Goal: Communication & Community: Participate in discussion

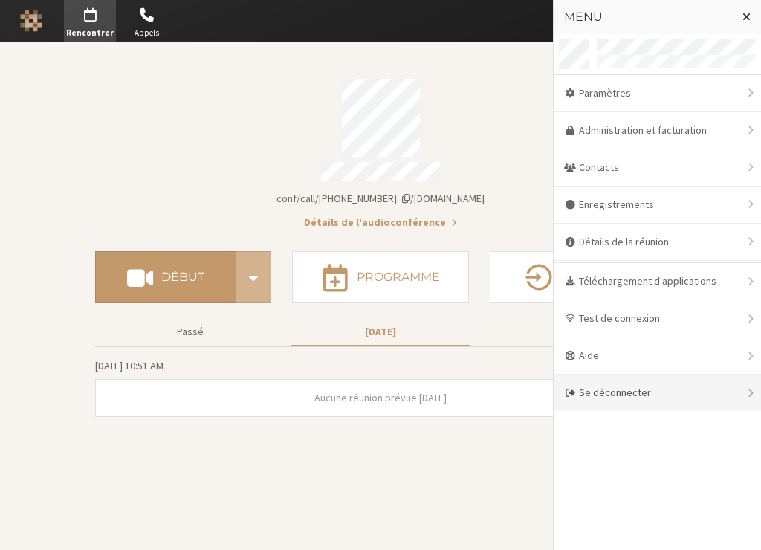
click at [601, 397] on div "Se déconnecter" at bounding box center [657, 393] width 207 height 36
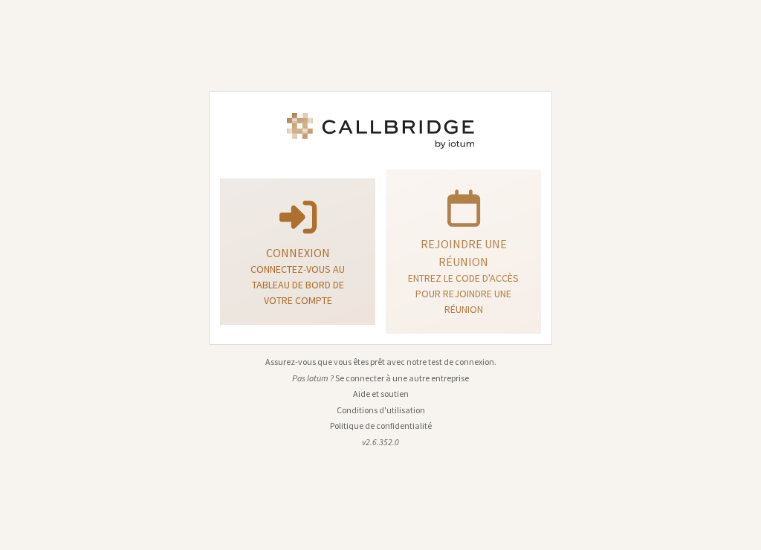
click at [307, 239] on div "Connexion Connectez-vous au tableau de bord de votre compte" at bounding box center [297, 251] width 139 height 135
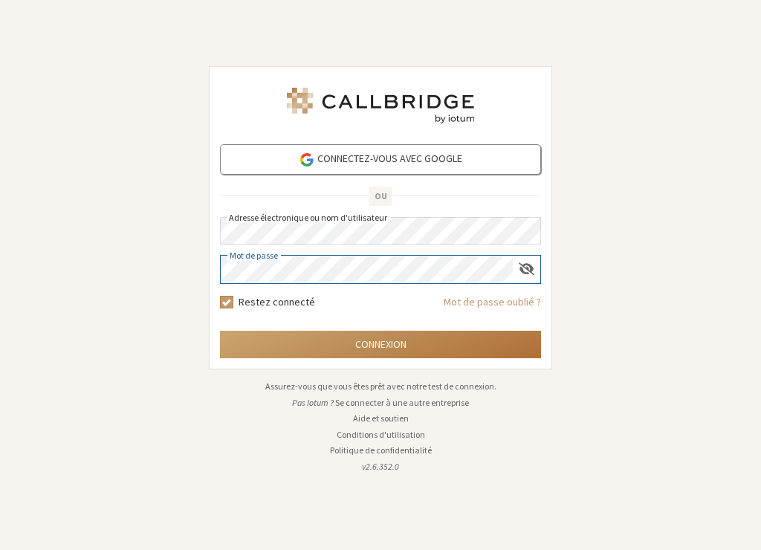
click at [296, 339] on button "Connexion" at bounding box center [380, 344] width 321 height 27
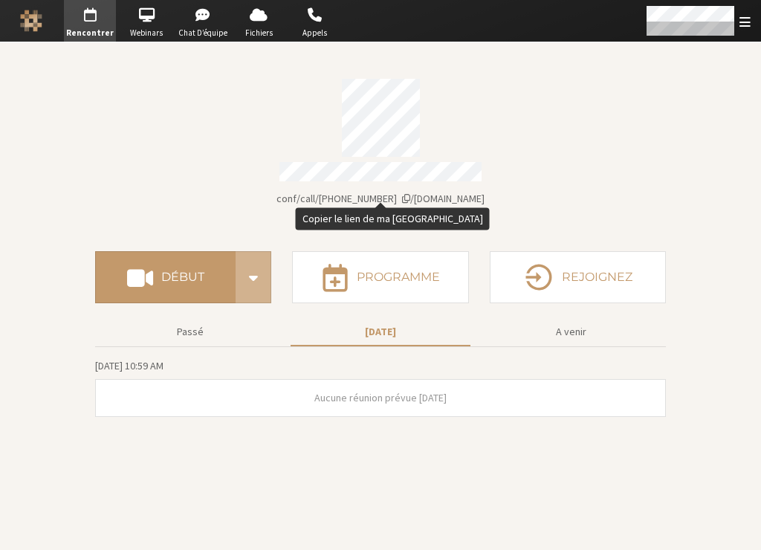
click at [410, 193] on span "Détails du compte" at bounding box center [406, 198] width 8 height 10
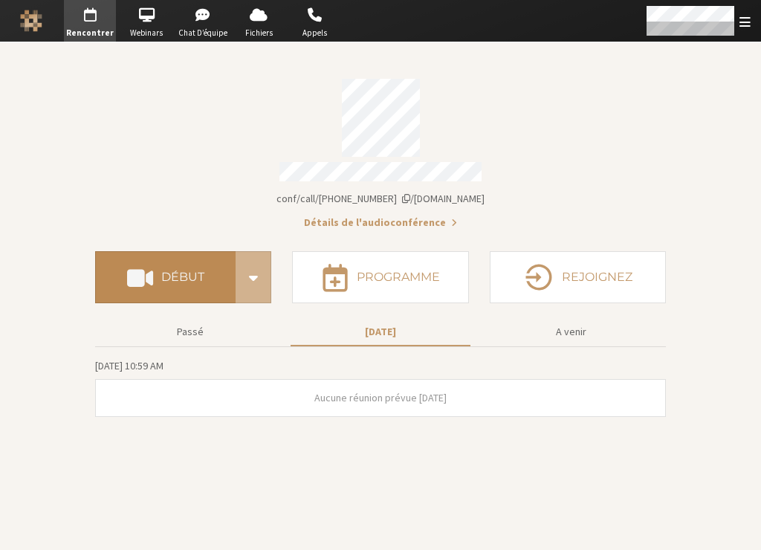
click at [190, 282] on button "Début" at bounding box center [165, 277] width 140 height 52
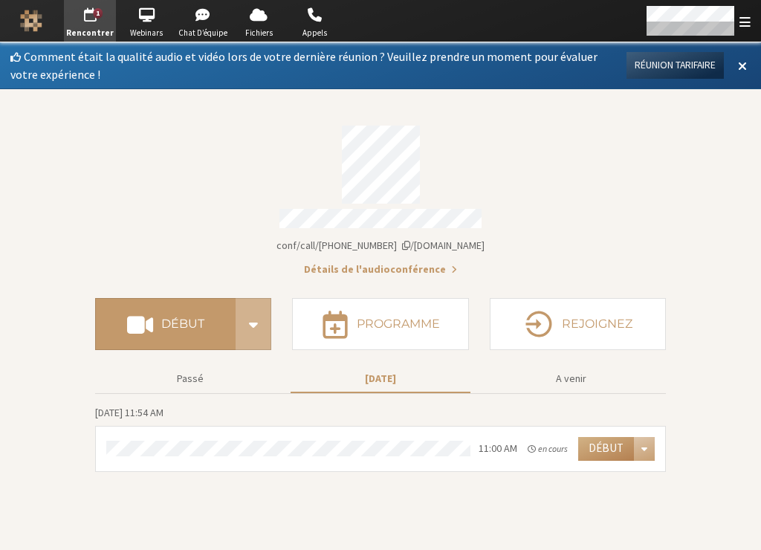
click at [681, 64] on button "Réunion tarifaire" at bounding box center [674, 65] width 97 height 27
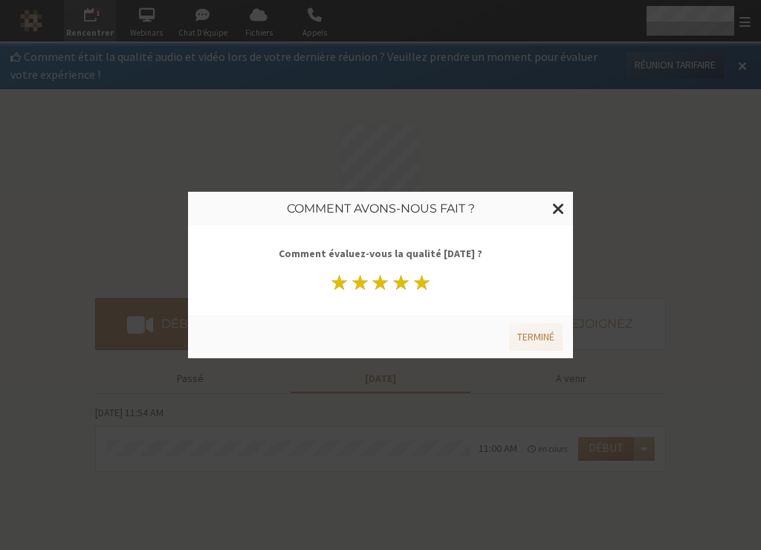
click at [428, 283] on button "★" at bounding box center [422, 282] width 21 height 21
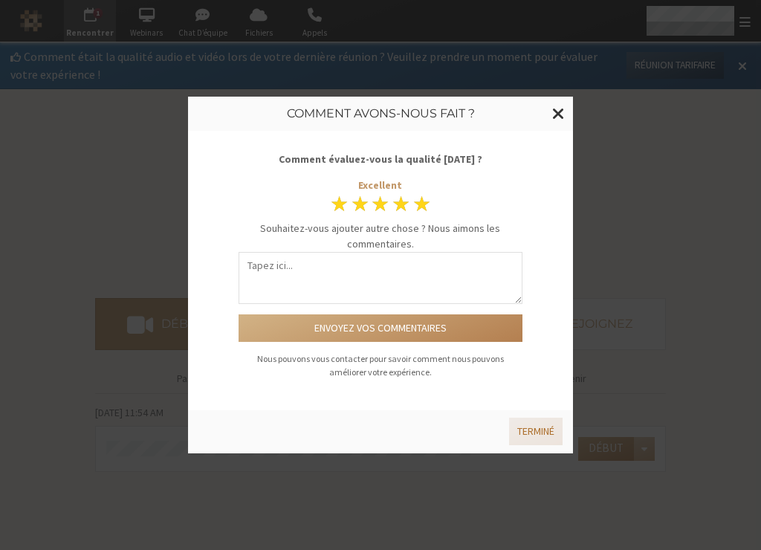
click at [521, 425] on button "Terminé" at bounding box center [536, 431] width 54 height 27
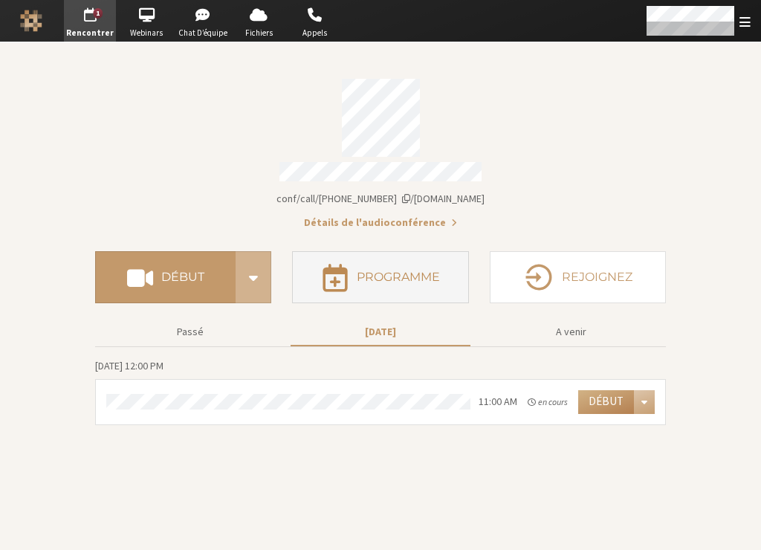
click at [404, 282] on button "Programme" at bounding box center [380, 277] width 176 height 52
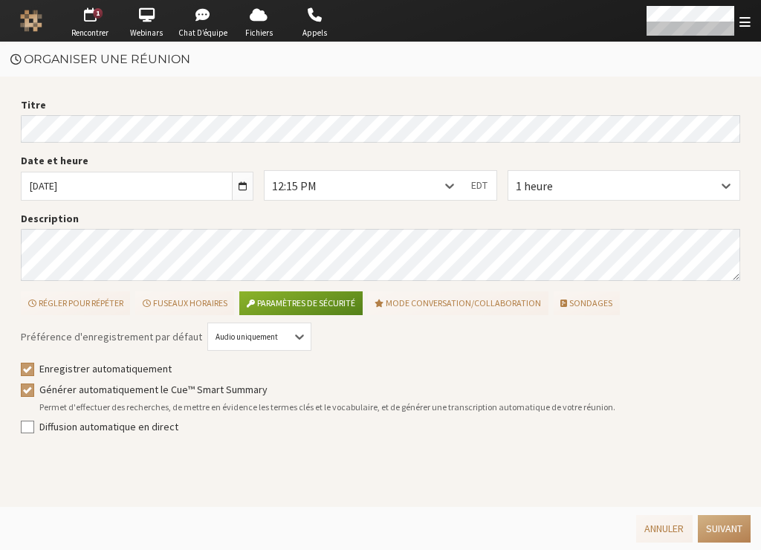
click at [0, 129] on html "1 Go to Rencontrer Go to Webinars Go to Chat d’équipe Go to Fichiers Go to Appe…" at bounding box center [380, 275] width 761 height 550
click at [456, 183] on icon at bounding box center [449, 185] width 15 height 15
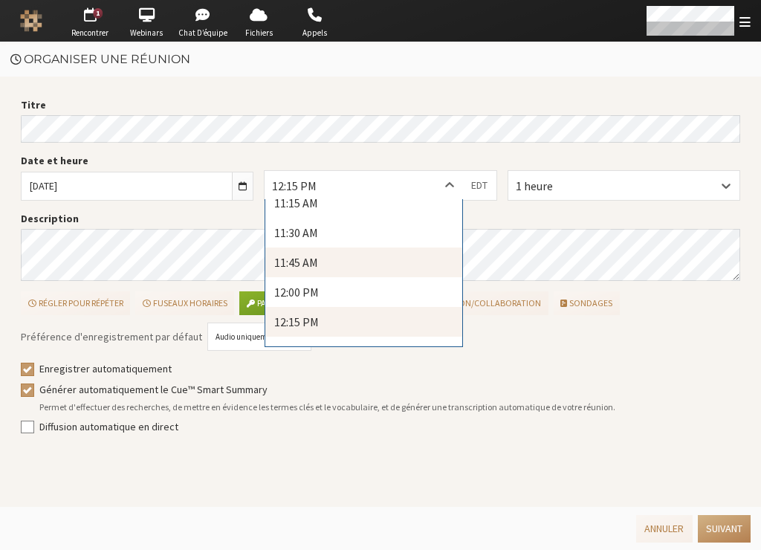
scroll to position [1483, 0]
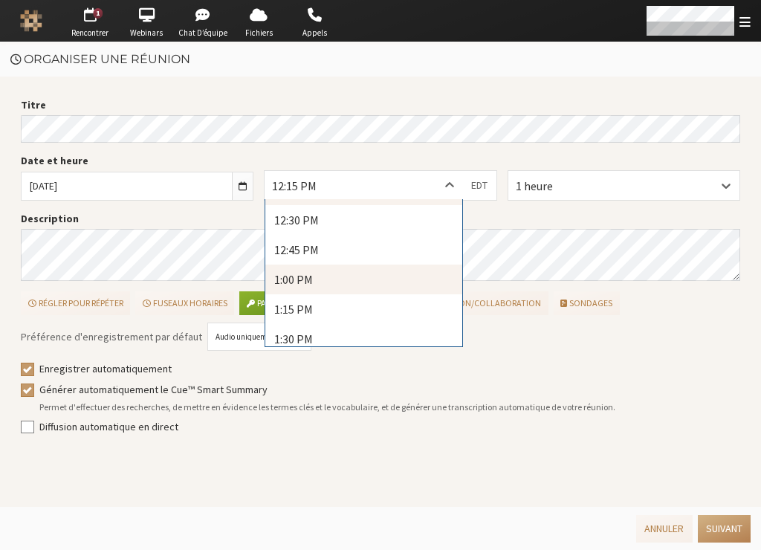
click at [368, 285] on div "1:00 PM" at bounding box center [363, 280] width 197 height 30
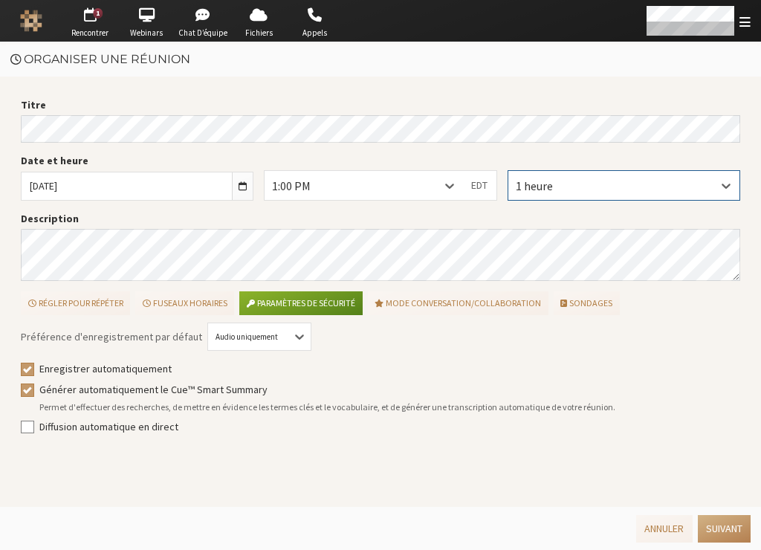
click at [541, 156] on div "Date et heure lun., sept. 22, 2025 1:00 PM EDT 1 heure" at bounding box center [381, 182] width 730 height 58
click at [292, 335] on icon at bounding box center [299, 336] width 15 height 15
click at [255, 390] on div "Audio et vidéo" at bounding box center [259, 390] width 103 height 25
click at [714, 524] on button "Suivant" at bounding box center [724, 528] width 53 height 27
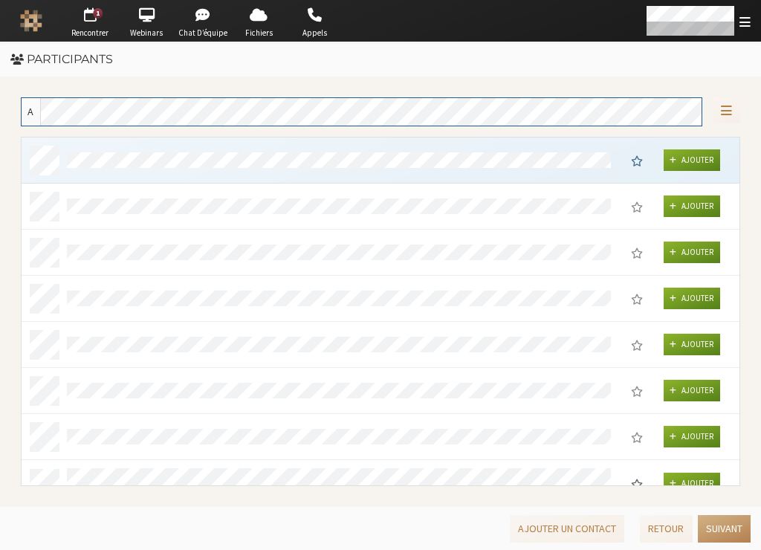
scroll to position [337, 707]
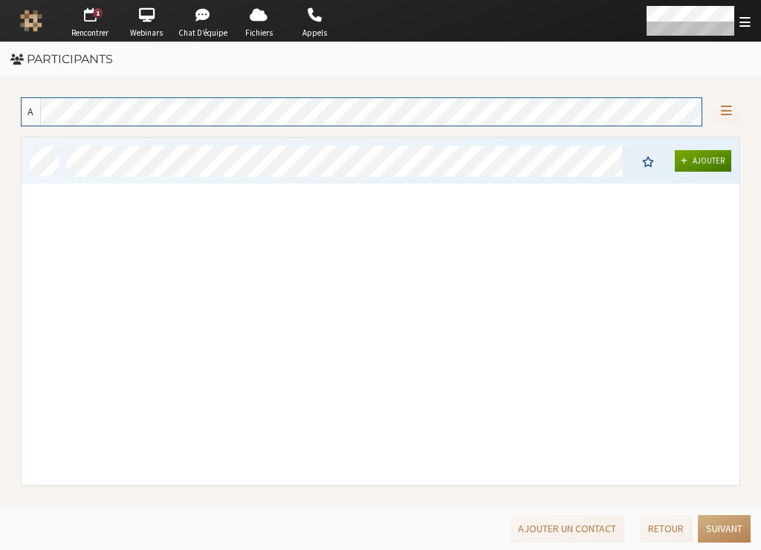
click at [704, 154] on button "Ajouter" at bounding box center [703, 161] width 57 height 22
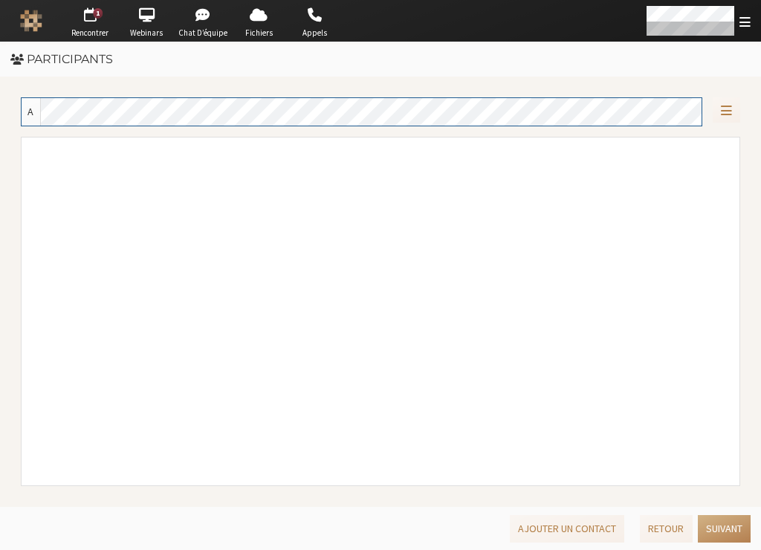
scroll to position [12, 12]
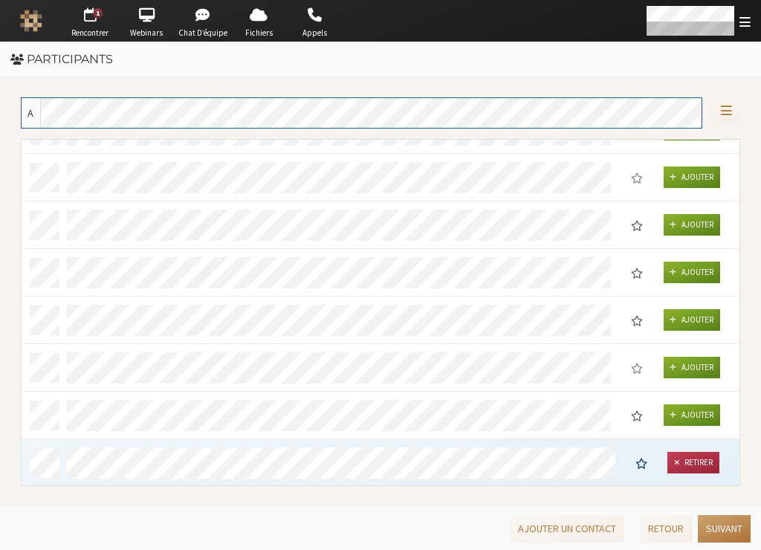
click at [725, 522] on button "Suivant" at bounding box center [724, 528] width 53 height 27
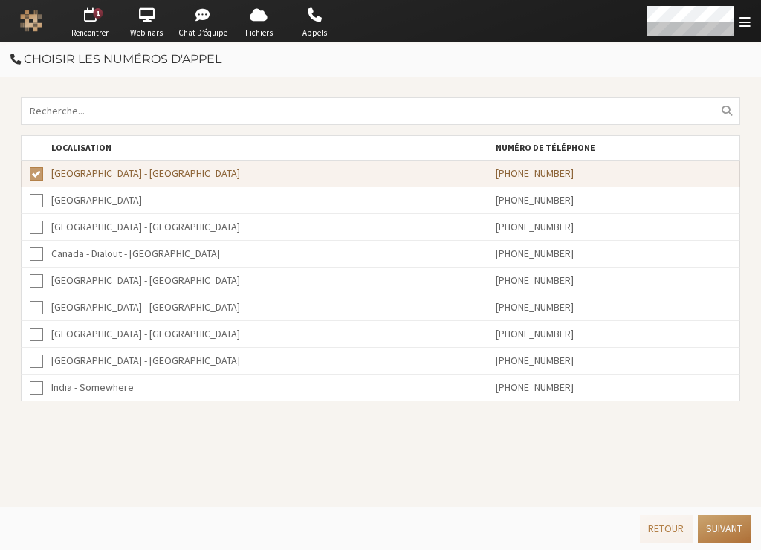
click at [725, 524] on button "Suivant" at bounding box center [724, 528] width 53 height 27
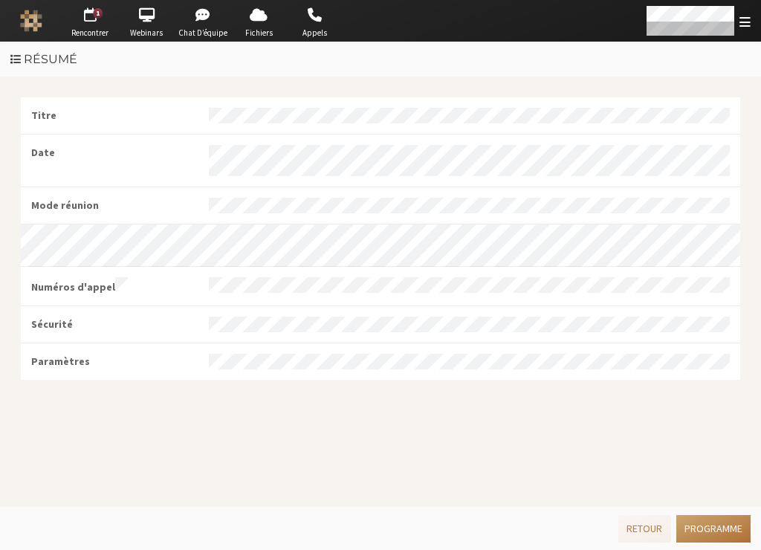
click at [725, 527] on button "Programme" at bounding box center [713, 528] width 74 height 27
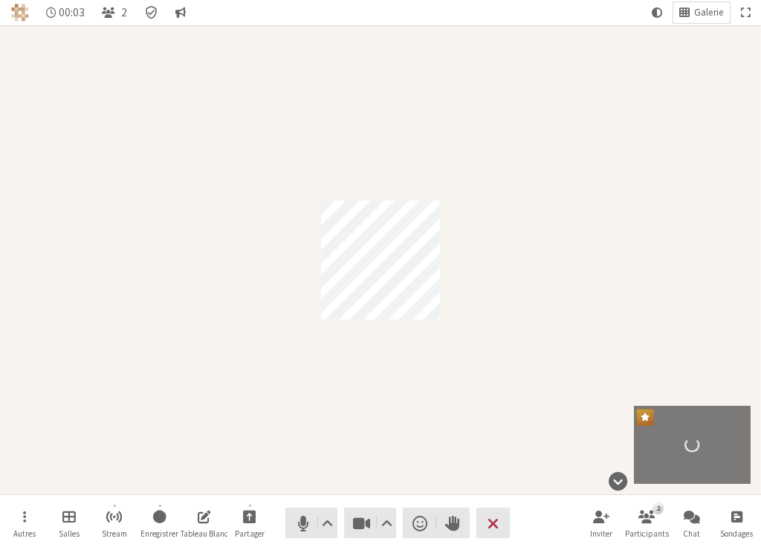
click at [242, 297] on div "Participant" at bounding box center [380, 259] width 761 height 469
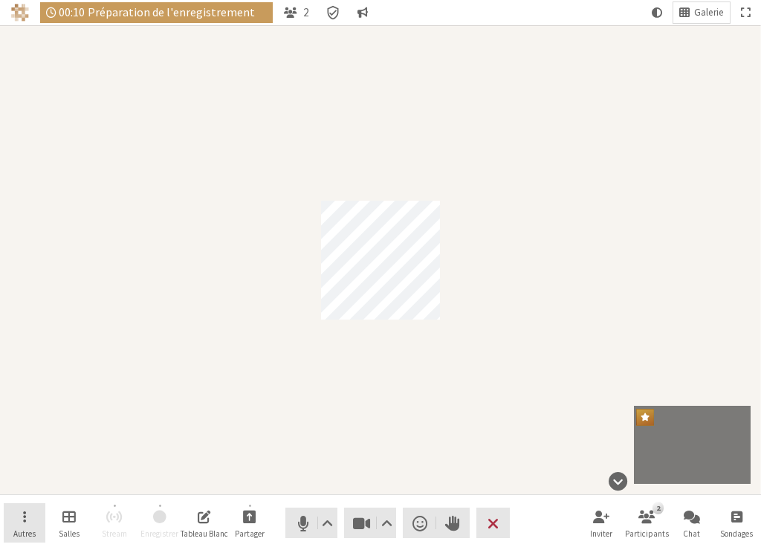
click at [27, 521] on button "Autres" at bounding box center [25, 523] width 42 height 40
click at [23, 522] on span "Ouvrir" at bounding box center [24, 516] width 3 height 17
click at [26, 519] on button "Autres" at bounding box center [25, 523] width 42 height 40
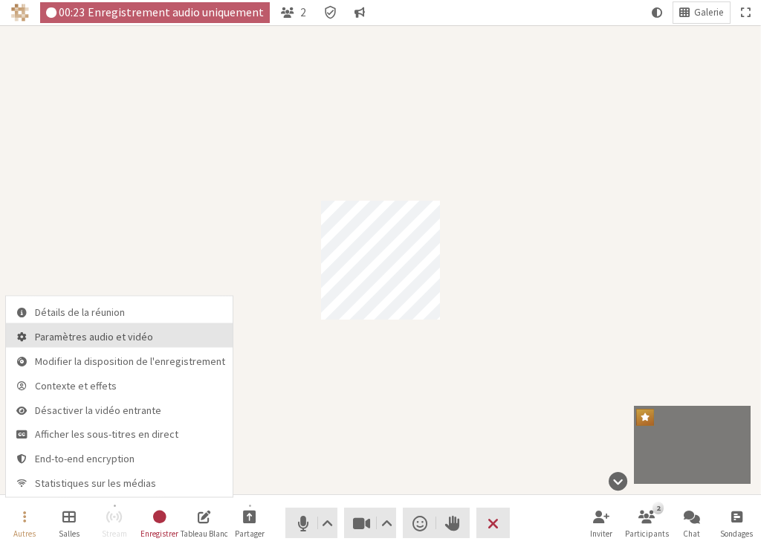
click at [77, 334] on span "Paramètres audio et vidéo" at bounding box center [130, 336] width 190 height 11
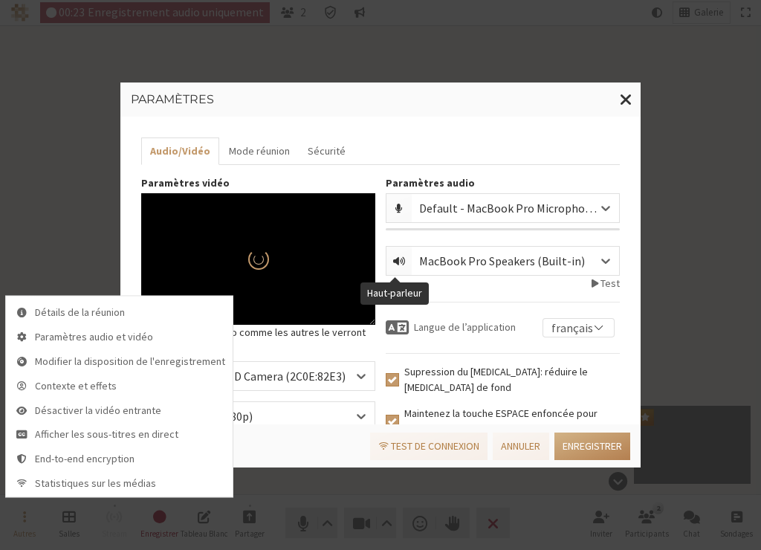
click at [372, 138] on ul "Audio/Vidéo Mode réunion Sécurité" at bounding box center [380, 150] width 479 height 27
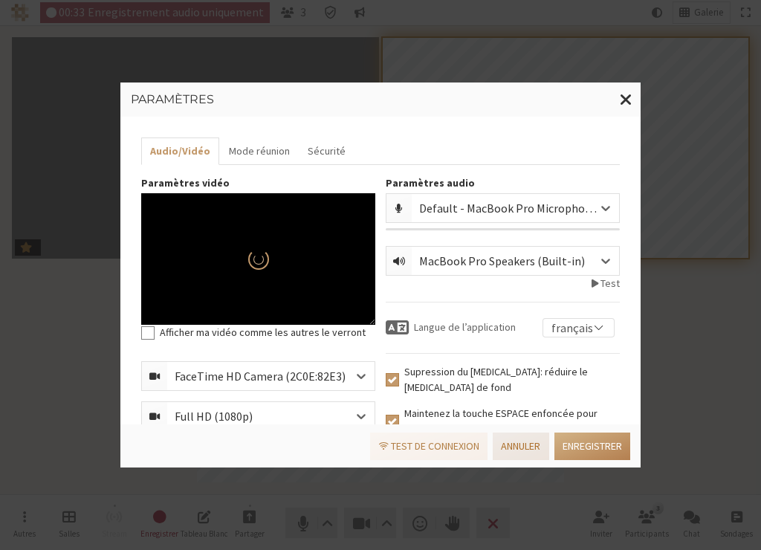
click at [523, 450] on button "Annuler" at bounding box center [521, 445] width 56 height 27
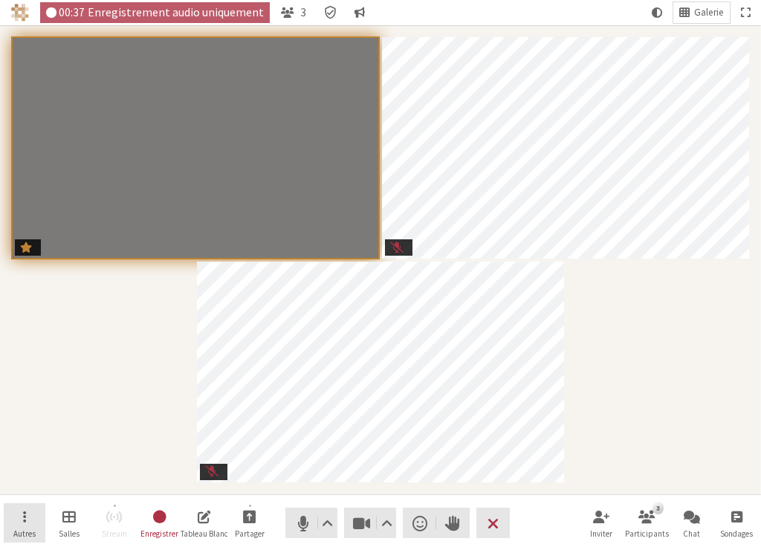
click at [23, 522] on span "Ouvrir" at bounding box center [24, 516] width 3 height 17
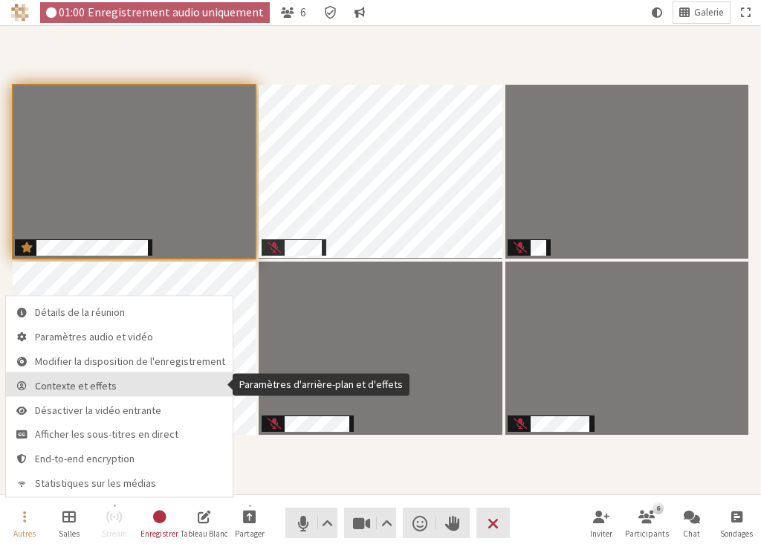
click at [90, 383] on span "Contexte et effets" at bounding box center [130, 385] width 190 height 11
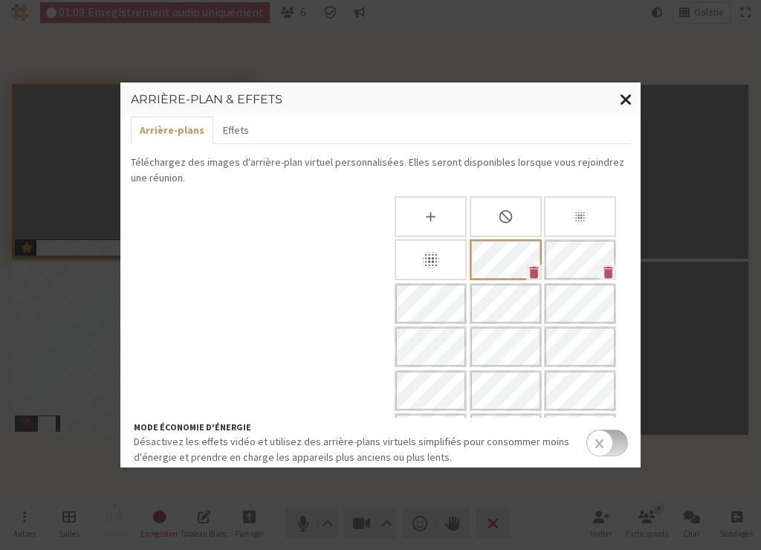
click at [626, 100] on span "Fermer la modalité" at bounding box center [626, 99] width 13 height 19
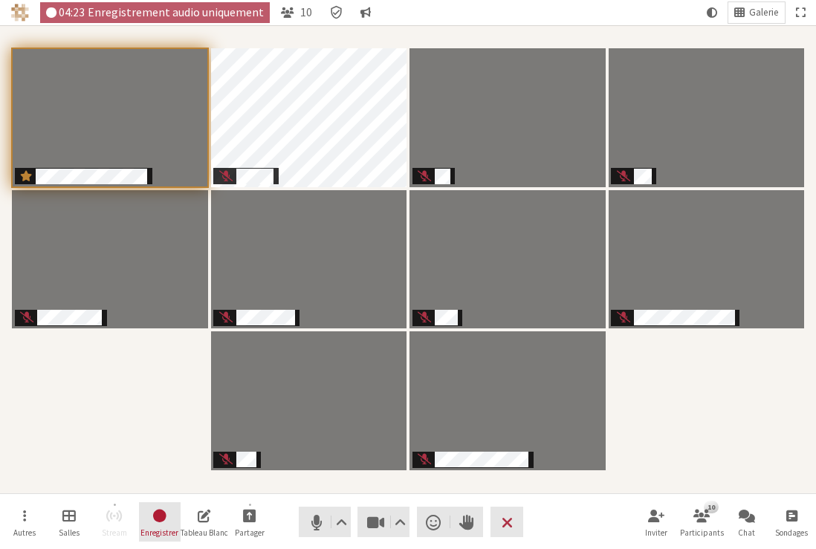
click at [156, 524] on span "Arrêter l'enregistrement" at bounding box center [160, 516] width 16 height 18
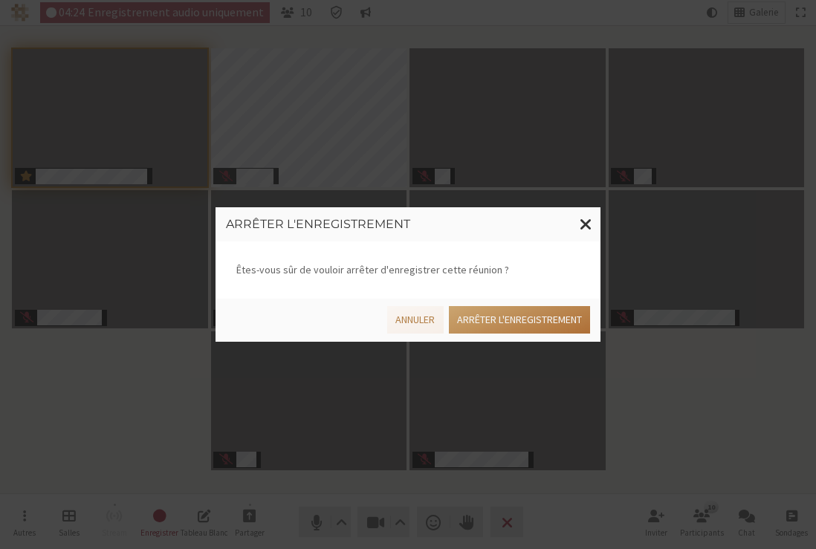
click at [517, 321] on button "Arrêter l'enregistrement" at bounding box center [519, 319] width 141 height 27
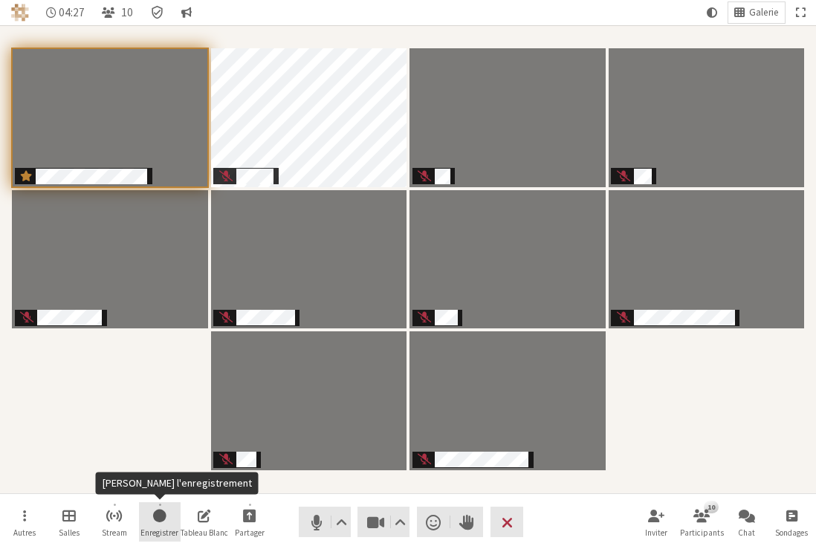
click at [157, 521] on span "Démarrer l'enregistrement" at bounding box center [159, 515] width 13 height 17
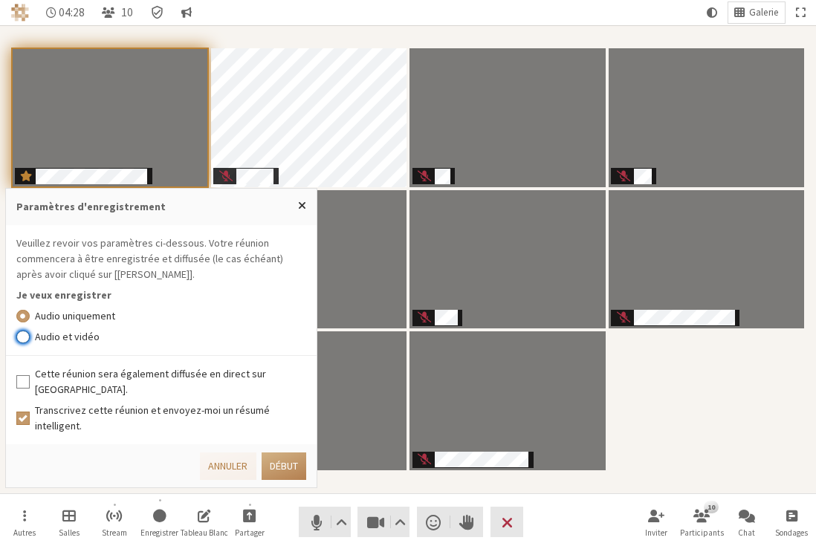
click at [24, 344] on input "Audio et vidéo" at bounding box center [22, 336] width 13 height 15
click at [276, 460] on button "Début" at bounding box center [284, 466] width 45 height 27
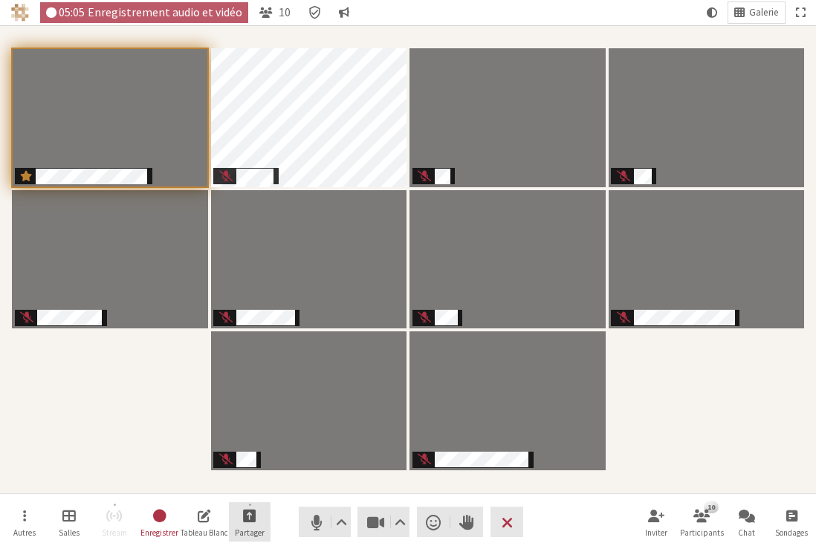
click at [255, 505] on button "Partager" at bounding box center [250, 522] width 42 height 40
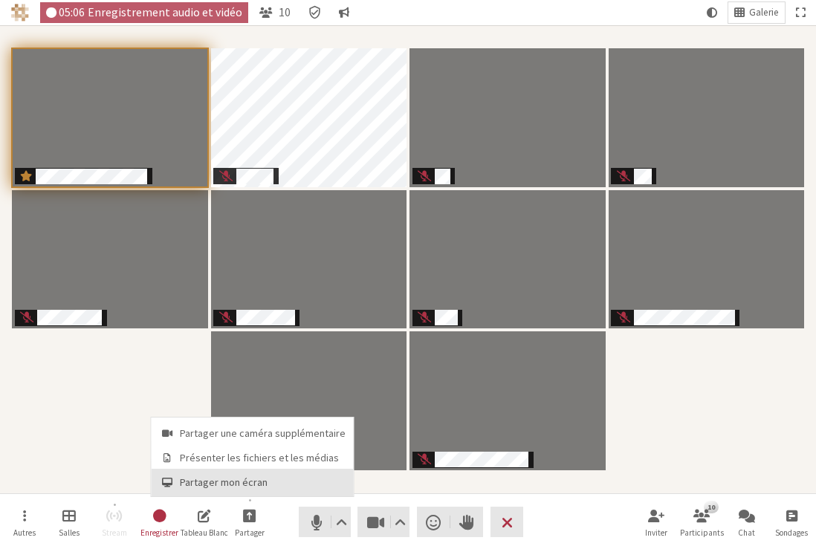
click at [247, 485] on span "Partager mon écran" at bounding box center [263, 482] width 166 height 11
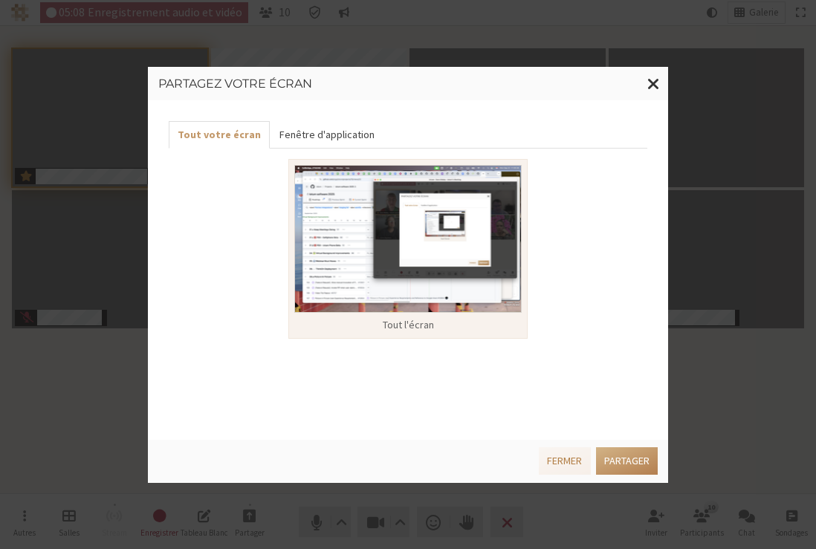
click at [331, 129] on button "Fenêtre d'application" at bounding box center [326, 134] width 113 height 27
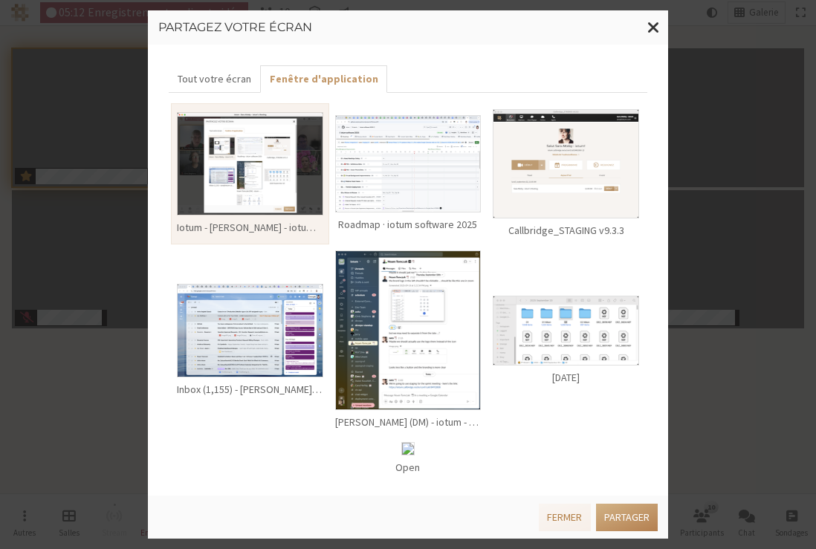
click at [432, 153] on img at bounding box center [408, 163] width 146 height 97
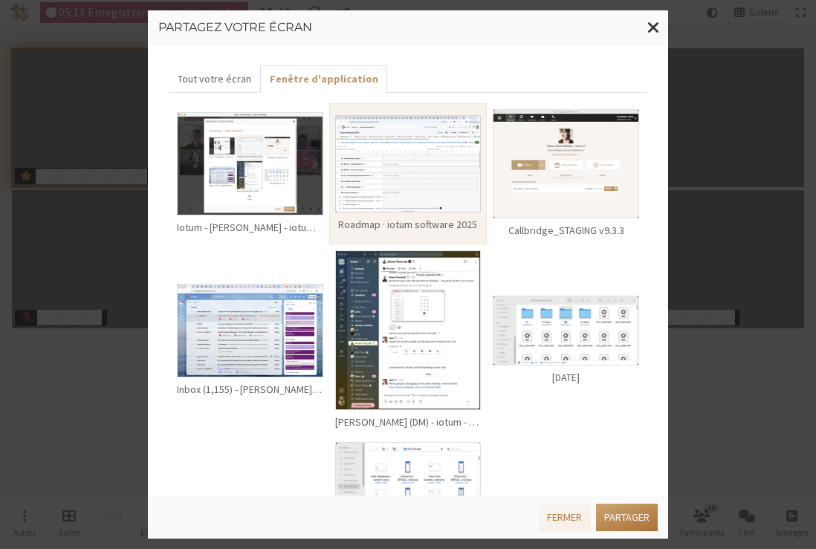
click at [635, 513] on button "Partager" at bounding box center [627, 517] width 62 height 27
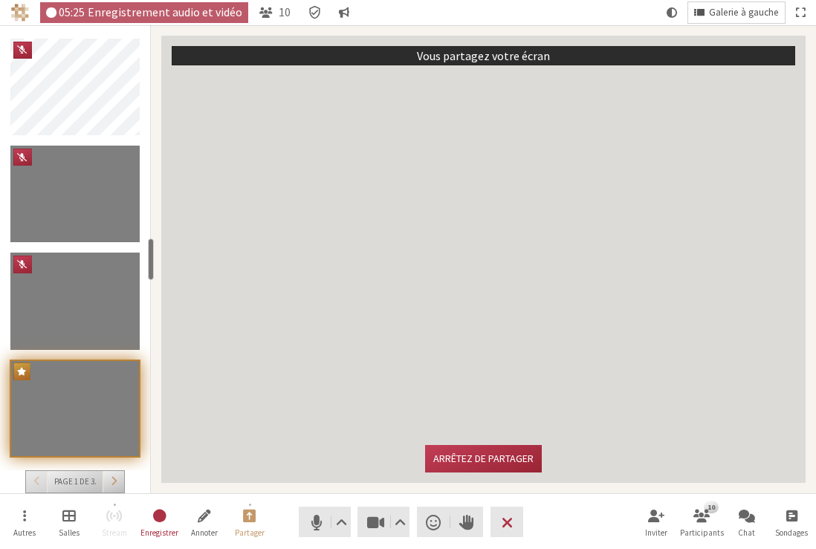
click at [742, 10] on span "Galerie à gauche" at bounding box center [744, 12] width 70 height 11
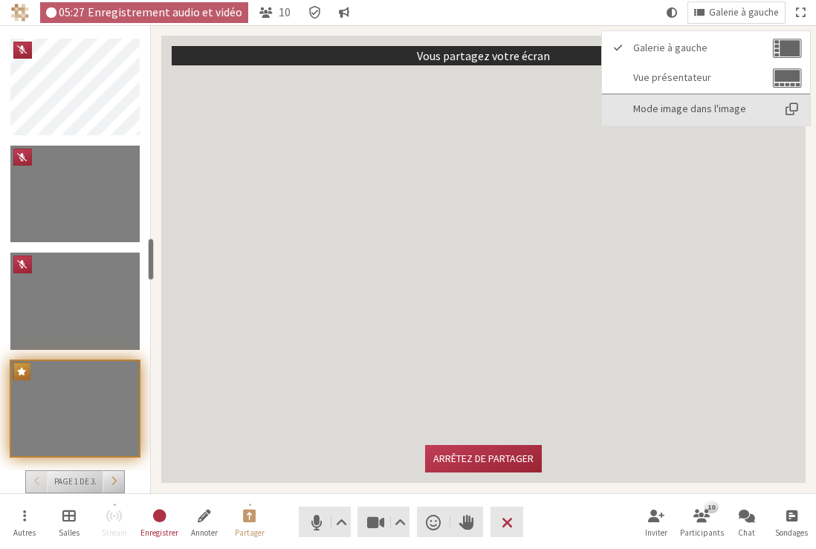
click at [754, 108] on span "Mode image dans l'image" at bounding box center [702, 108] width 139 height 11
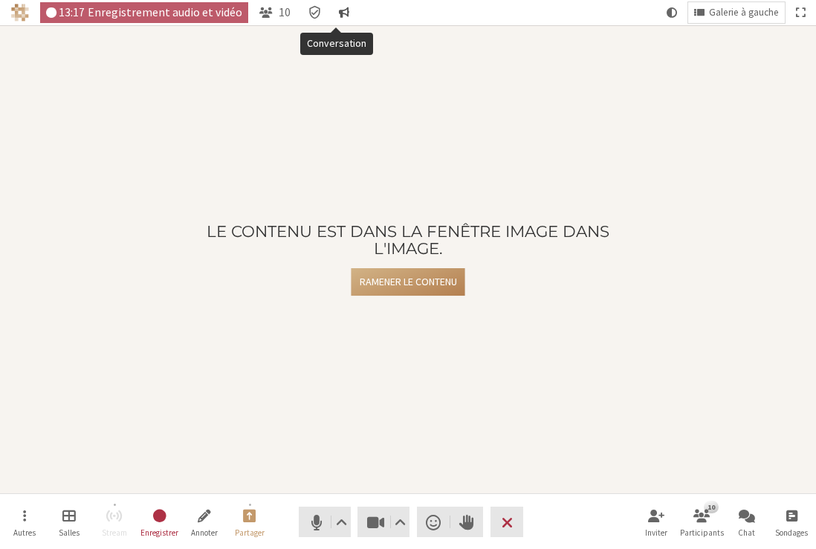
click at [339, 9] on span "Conversation" at bounding box center [344, 12] width 10 height 13
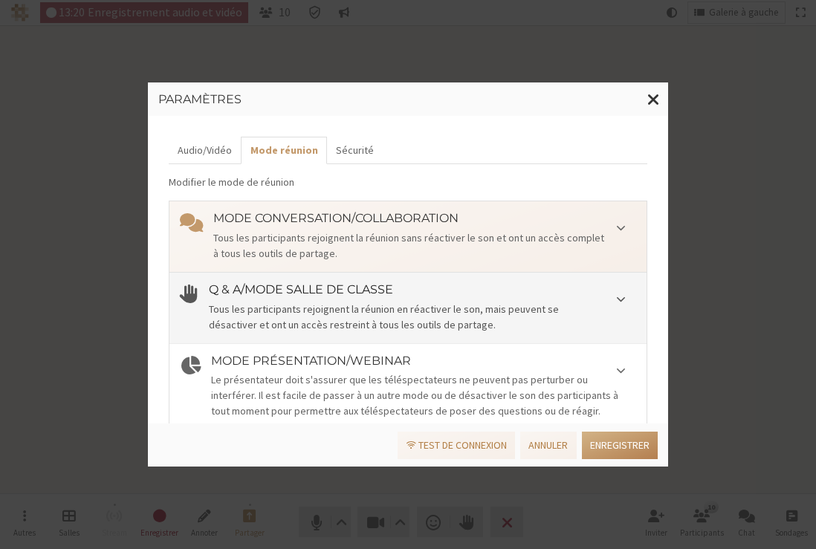
click at [351, 292] on h4 "Q & A/Mode salle de classe" at bounding box center [422, 289] width 427 height 13
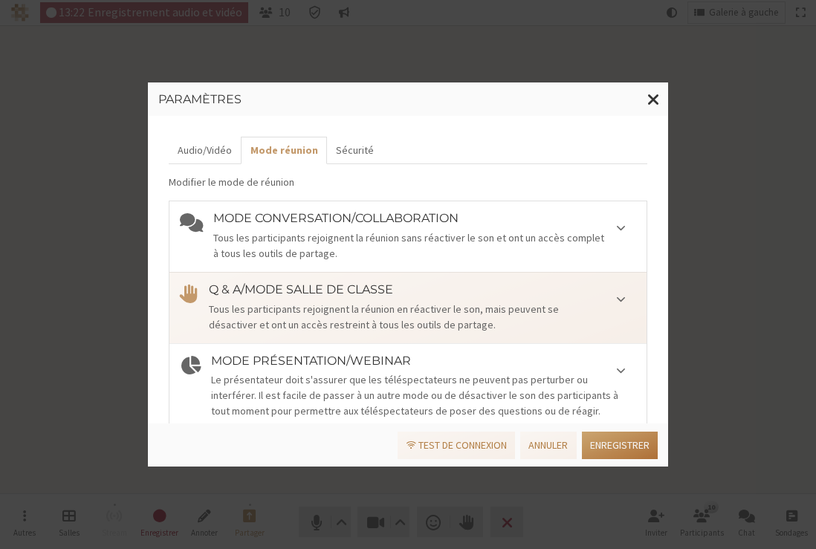
click at [594, 443] on button "Enregistrer" at bounding box center [620, 445] width 76 height 27
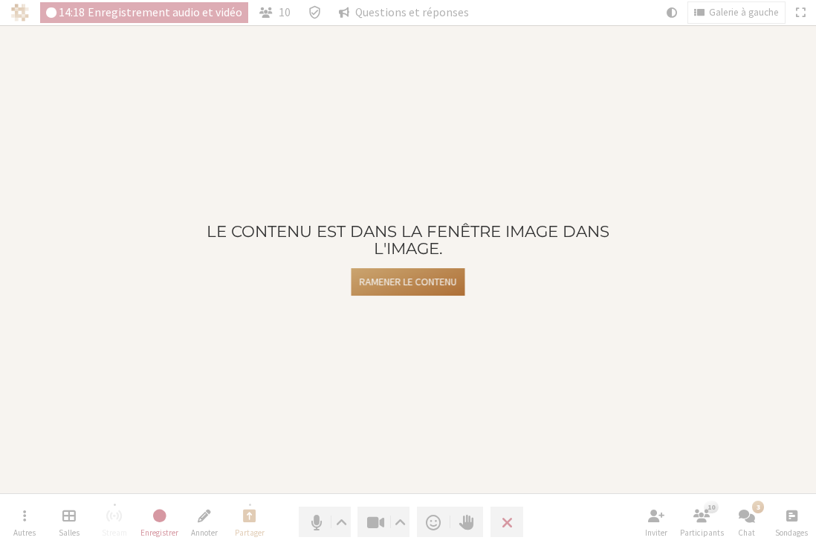
click at [411, 283] on button "Ramener le contenu" at bounding box center [408, 281] width 114 height 27
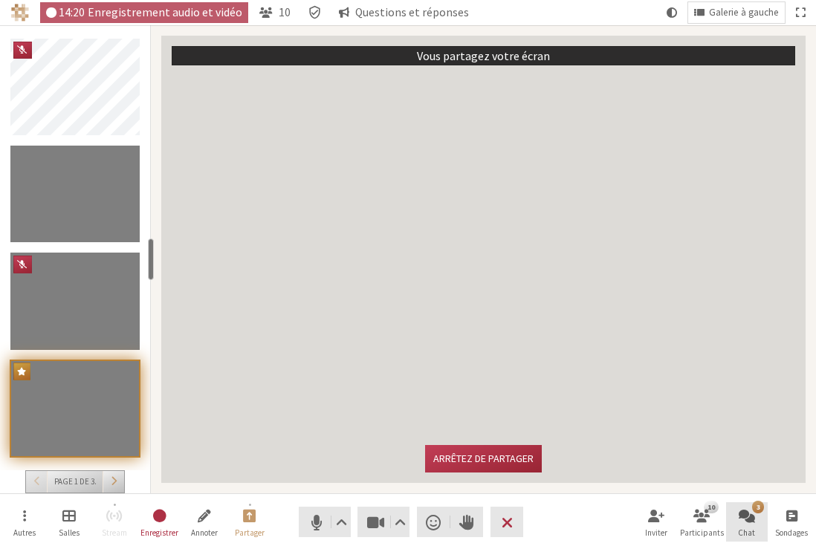
click at [751, 526] on button "3 Chat" at bounding box center [747, 522] width 42 height 40
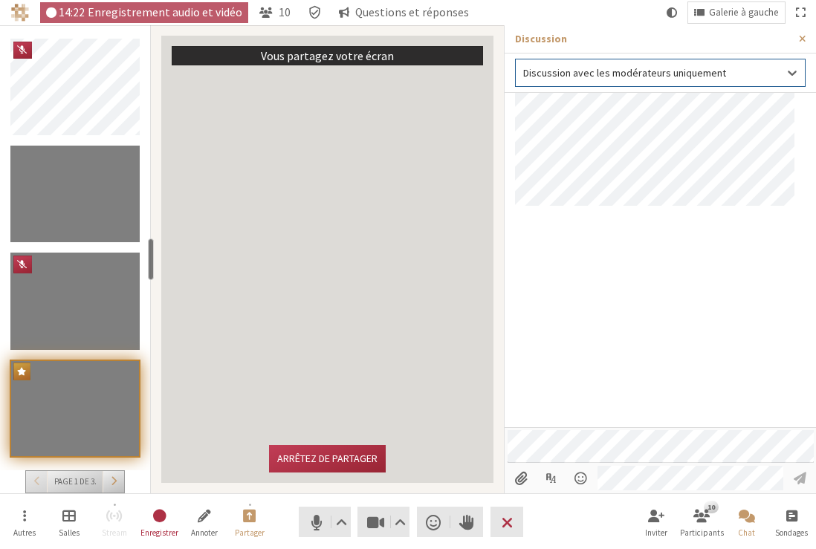
click at [760, 72] on div "Discussion avec les modérateurs uniquement" at bounding box center [660, 72] width 289 height 15
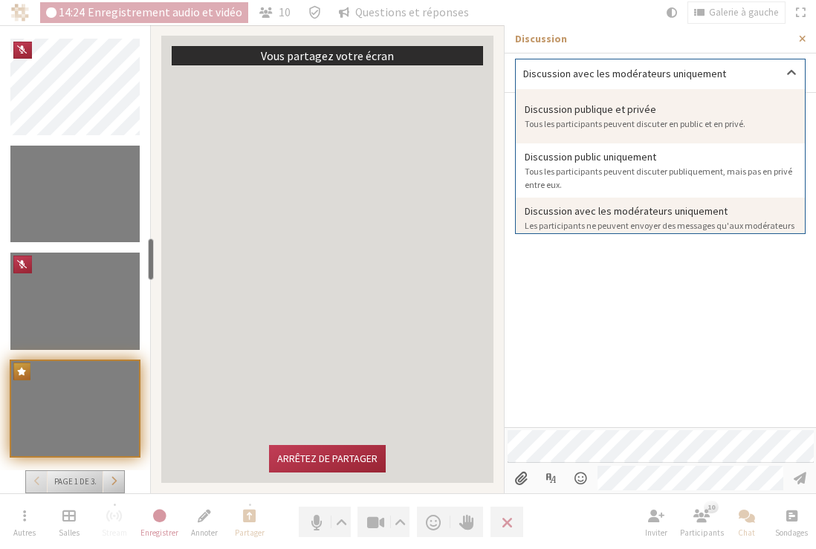
click at [715, 114] on span "Discussion publique et privée Tous les participants peuvent discuter en public …" at bounding box center [635, 116] width 221 height 29
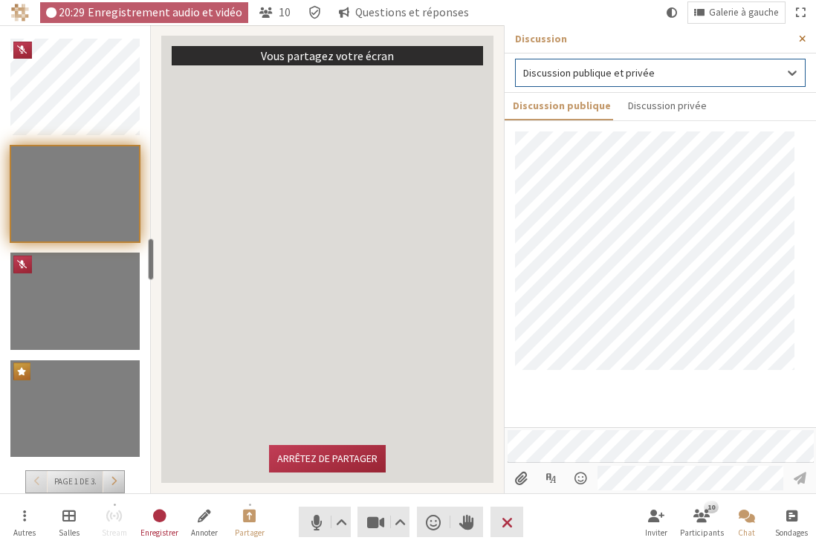
click at [760, 36] on button "Fermer la barre latérale" at bounding box center [801, 38] width 27 height 27
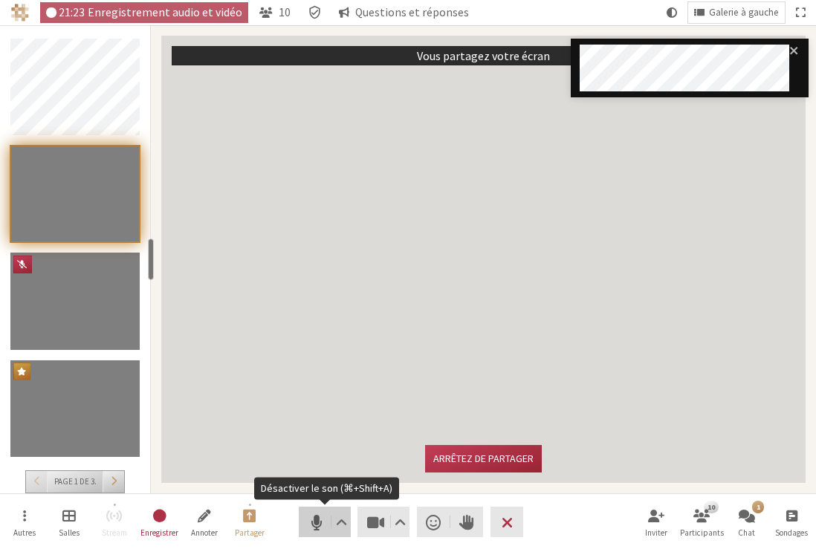
click at [320, 514] on span "Désactiver le son (⌘+Shift+A)" at bounding box center [316, 522] width 21 height 21
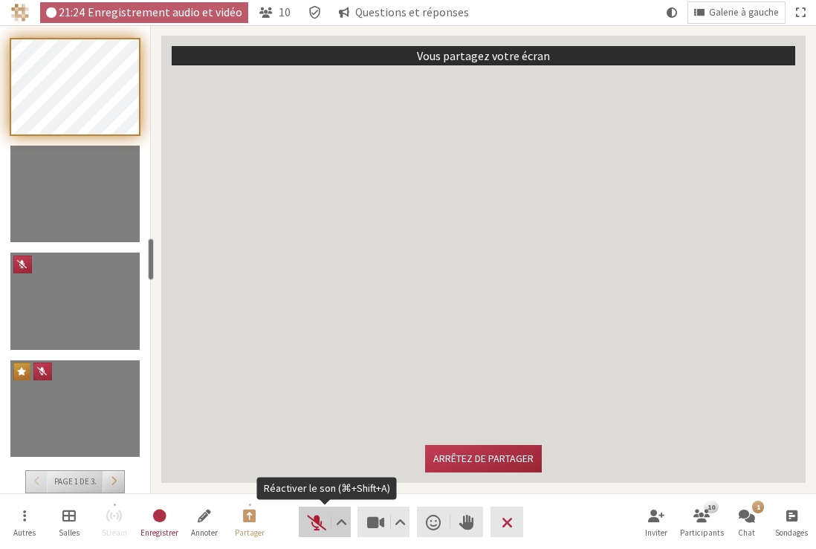
click at [317, 521] on span "Réactiver le son (⌘+Shift+A)" at bounding box center [316, 522] width 21 height 21
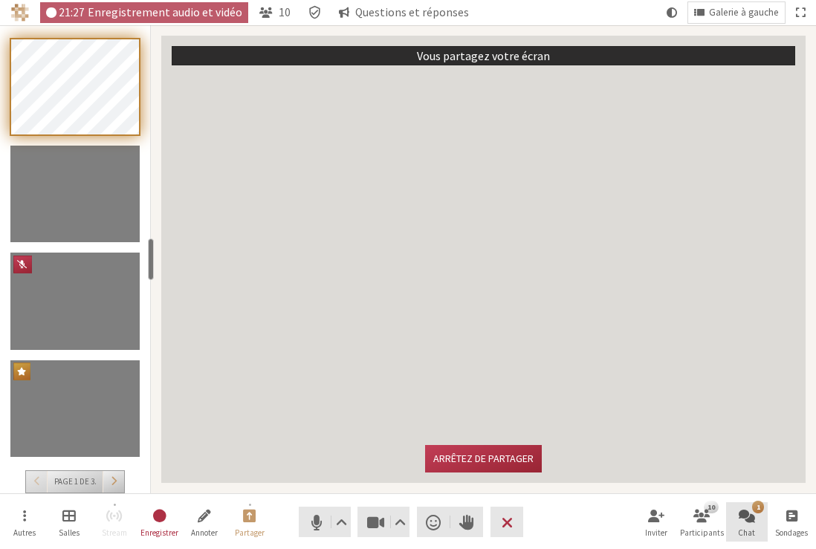
click at [747, 516] on span "Chat ouvert" at bounding box center [747, 515] width 16 height 17
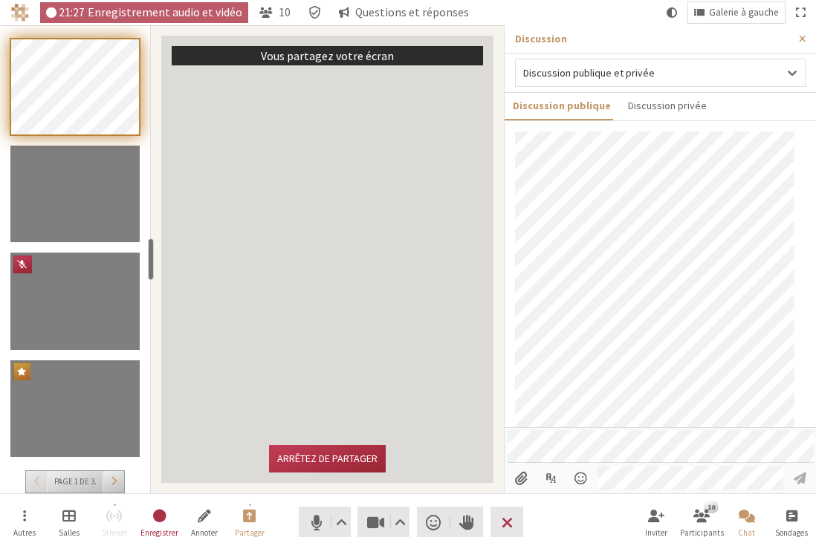
scroll to position [24, 0]
click at [318, 526] on span "Désactiver le son (⌘+Shift+A)" at bounding box center [316, 522] width 21 height 21
click at [317, 522] on span "Réactiver le son (⌘+Shift+A)" at bounding box center [316, 522] width 21 height 21
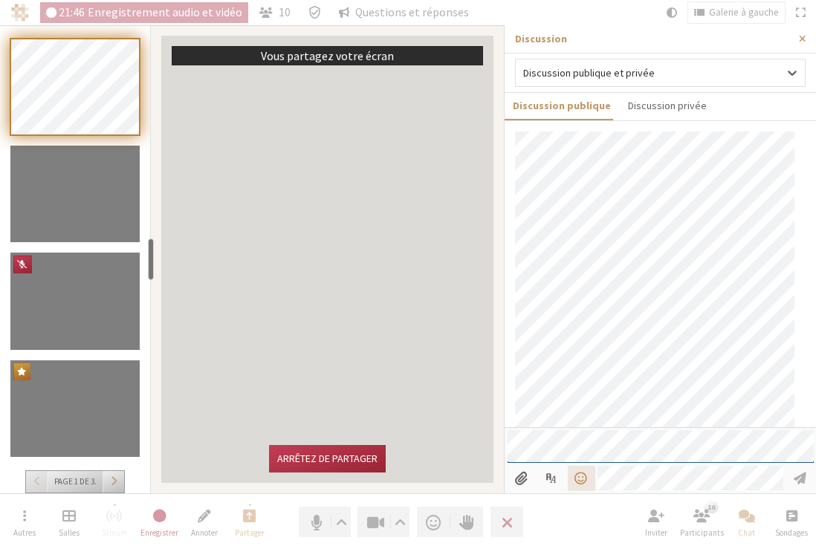
scroll to position [79, 0]
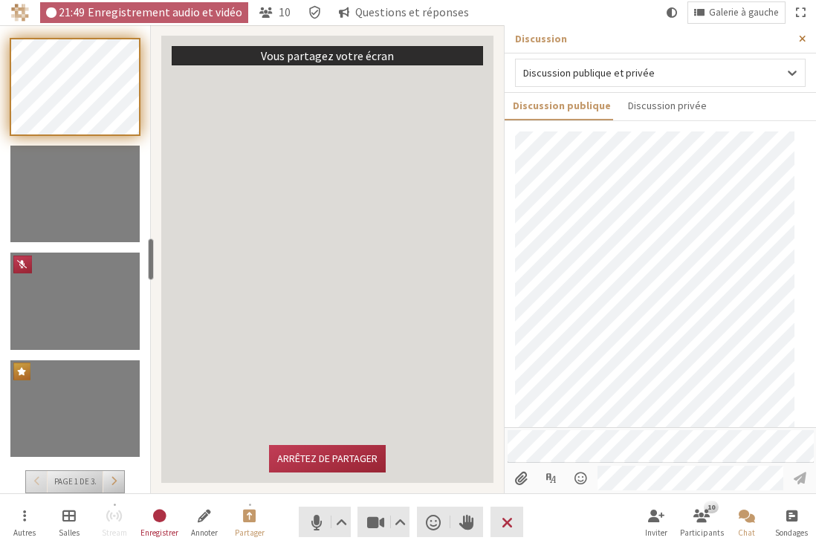
click at [760, 41] on button "Fermer la barre latérale" at bounding box center [801, 38] width 27 height 27
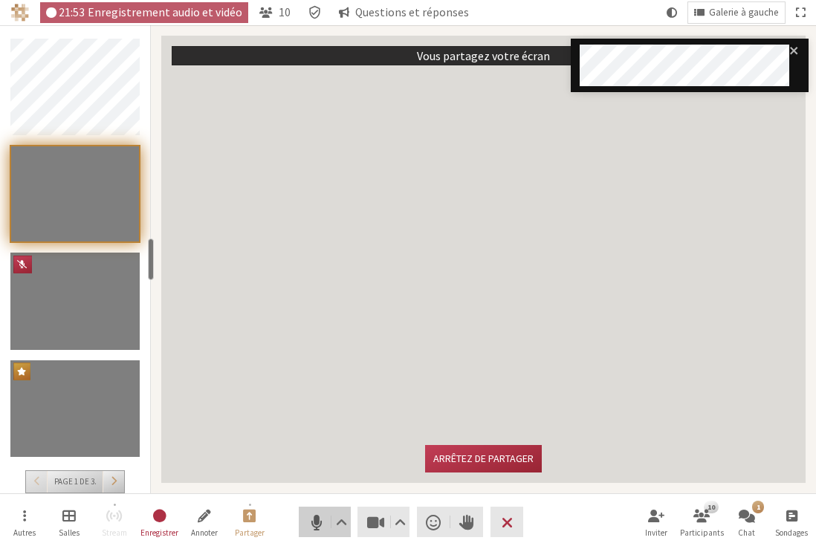
click at [317, 521] on span "Désactiver le son (⌘+Shift+A)" at bounding box center [316, 522] width 21 height 21
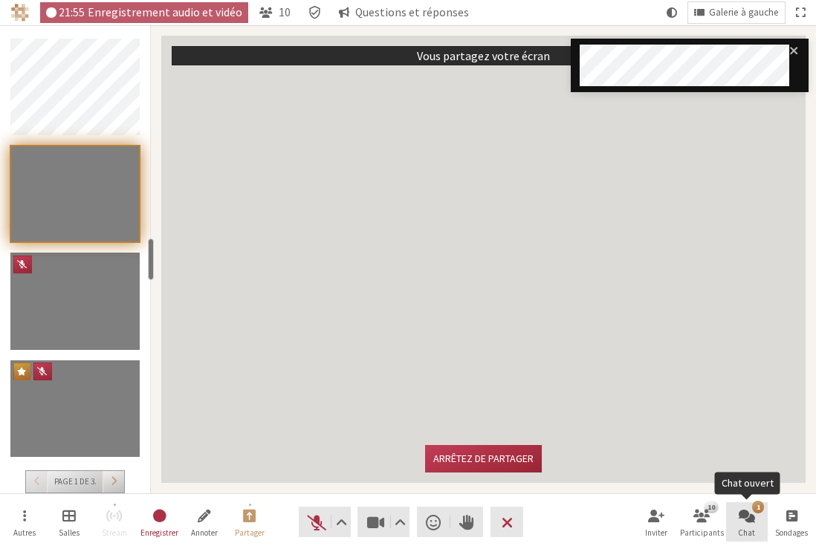
click at [756, 516] on button "1 Chat" at bounding box center [747, 522] width 42 height 40
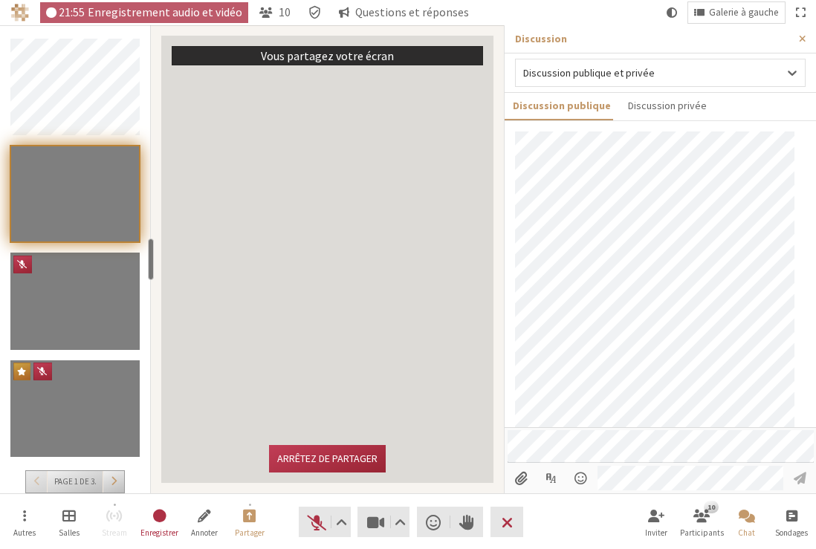
scroll to position [134, 0]
click at [760, 42] on span "Fermer la barre latérale" at bounding box center [802, 38] width 7 height 11
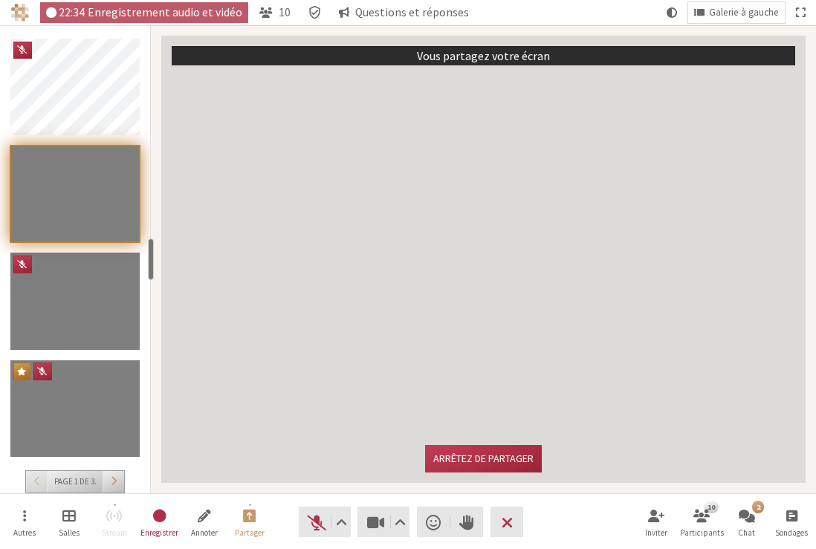
click at [601, 521] on nav "Autres Salles Stream Enregistrer Annoter Partager Audio Vidéo Envoyer une réact…" at bounding box center [408, 522] width 809 height 56
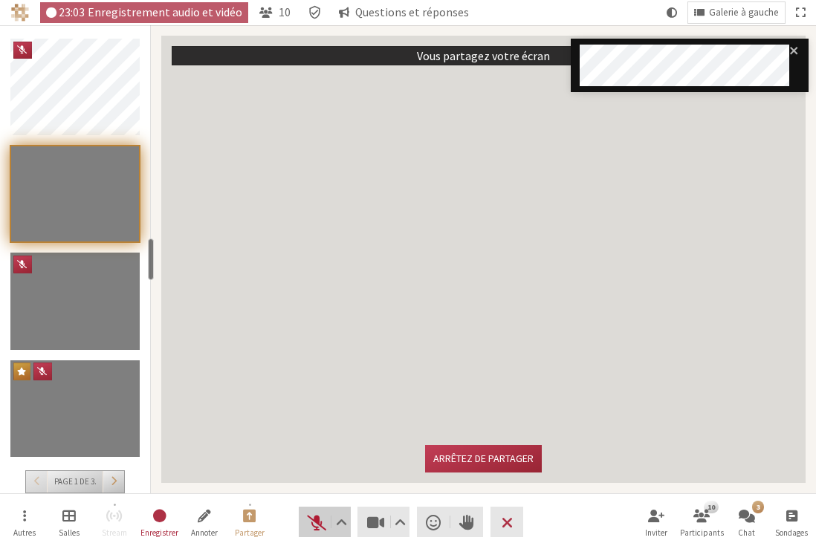
click at [311, 522] on span "Réactiver le son (⌘+Shift+A)" at bounding box center [316, 522] width 21 height 21
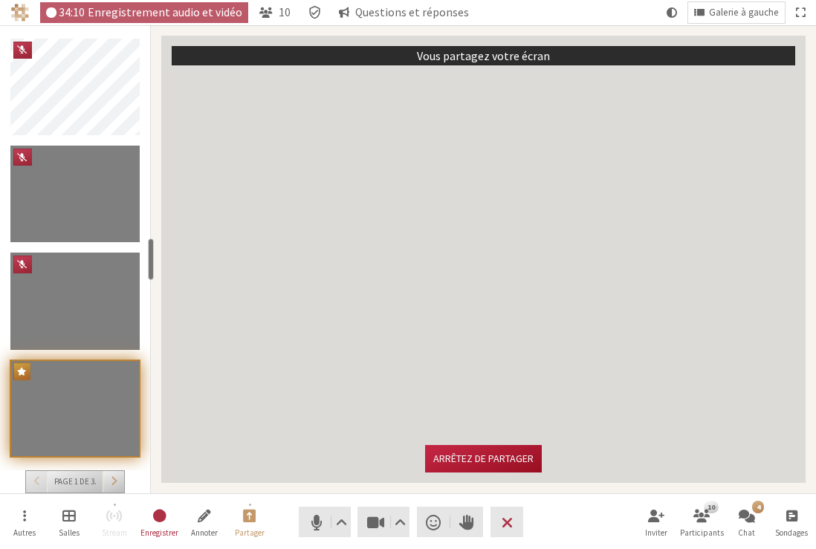
click at [497, 459] on button "Arrêtez de partager" at bounding box center [483, 458] width 117 height 27
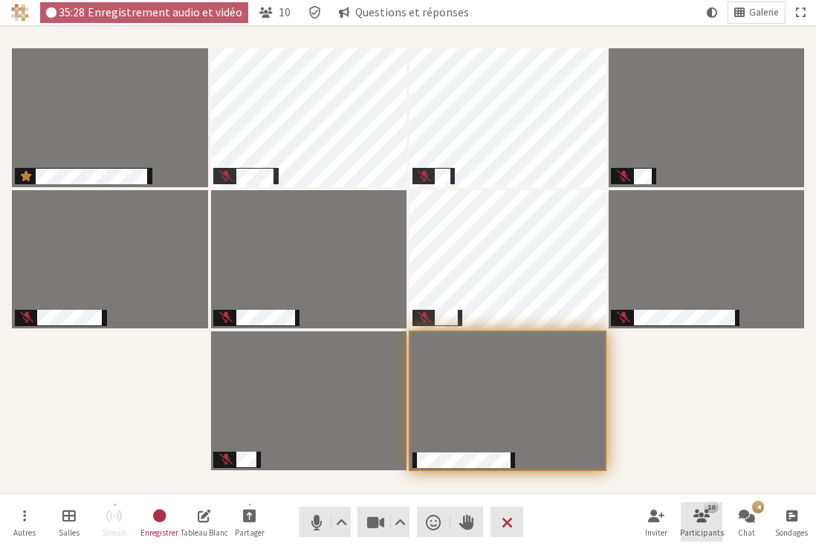
click at [700, 525] on button "10 Participants" at bounding box center [702, 522] width 42 height 40
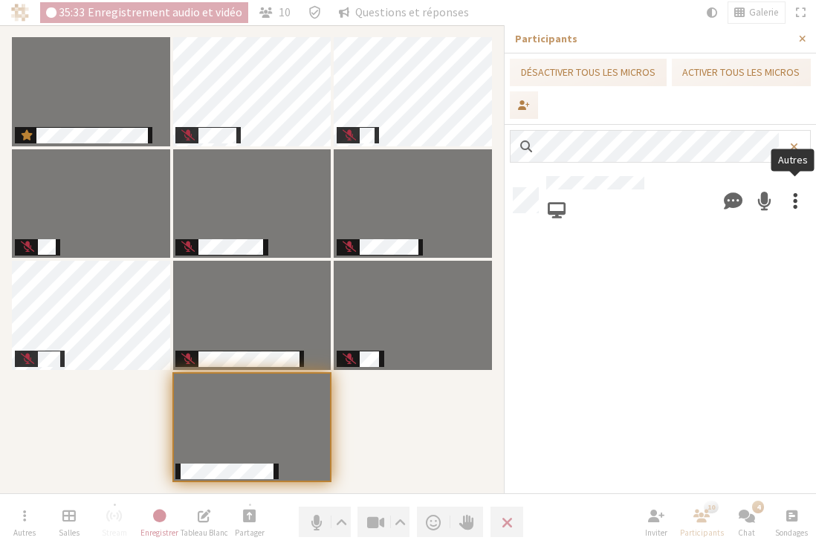
click at [760, 200] on span at bounding box center [795, 200] width 4 height 27
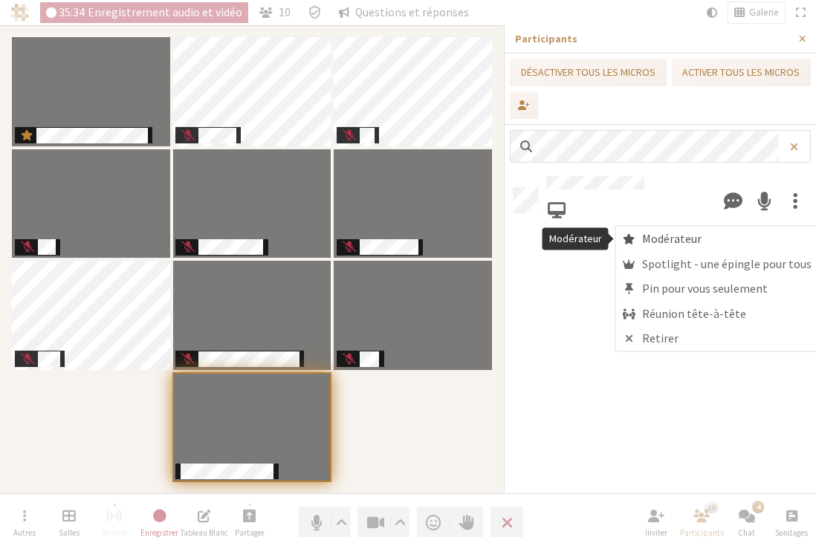
click at [687, 236] on span "Modérateur" at bounding box center [671, 239] width 59 height 13
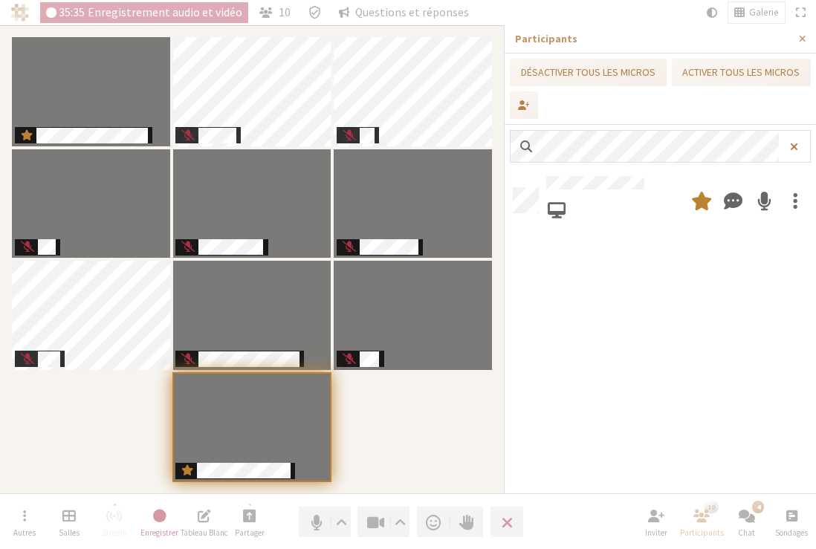
click at [760, 143] on button "button" at bounding box center [794, 146] width 31 height 31
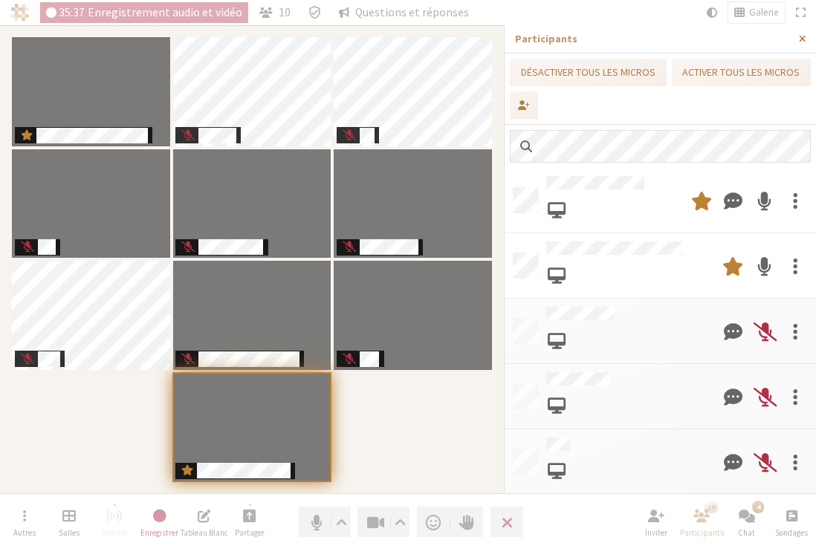
click at [760, 43] on span "Fermer la barre latérale" at bounding box center [802, 38] width 7 height 11
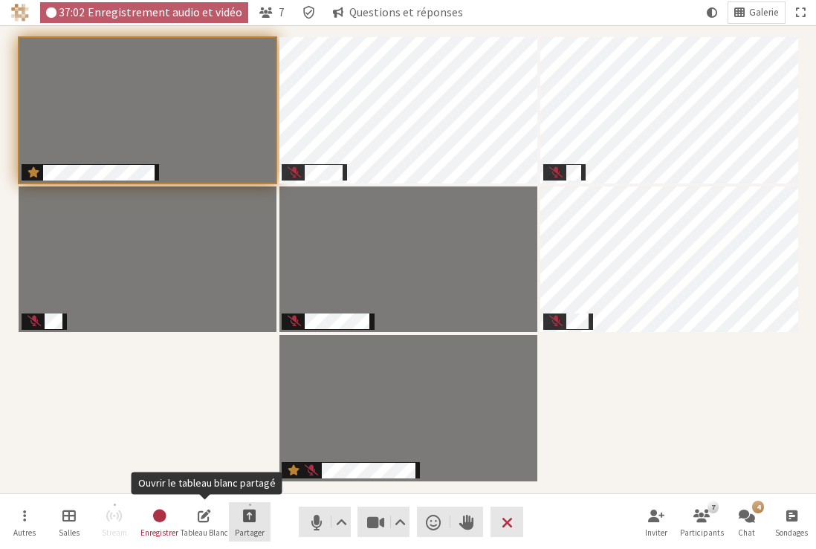
click at [264, 517] on button "Partager" at bounding box center [250, 522] width 42 height 40
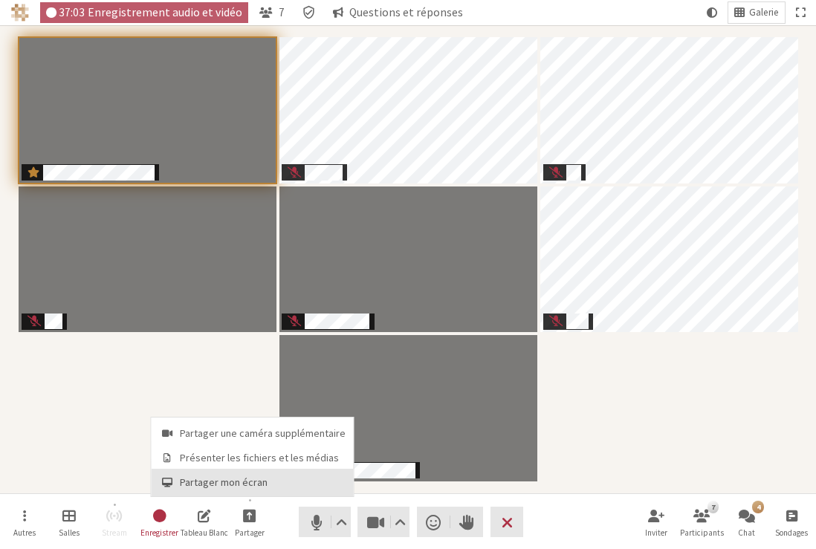
click at [234, 479] on span "Partager mon écran" at bounding box center [263, 482] width 166 height 11
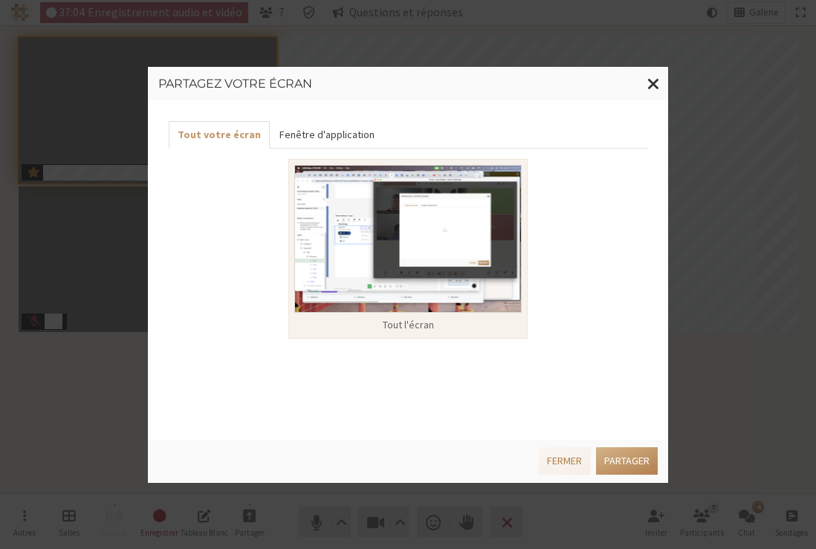
click at [337, 134] on button "Fenêtre d'application" at bounding box center [326, 134] width 113 height 27
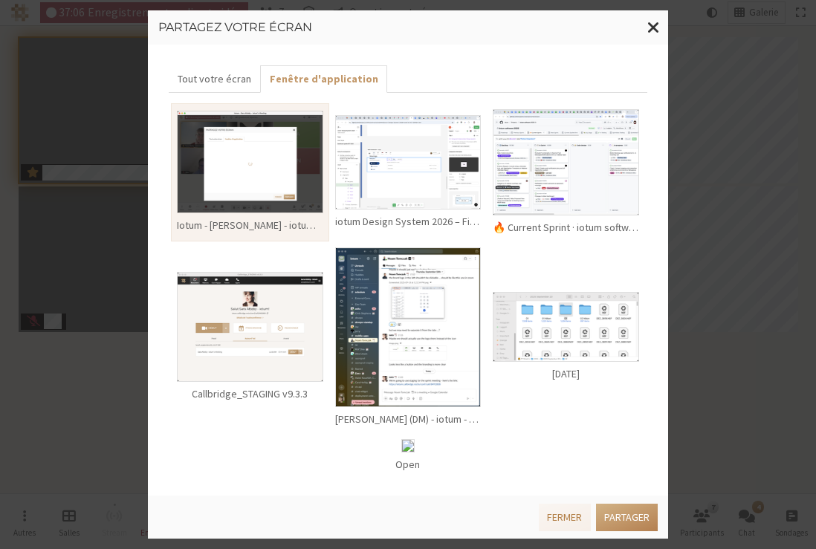
click at [432, 158] on img at bounding box center [408, 162] width 146 height 94
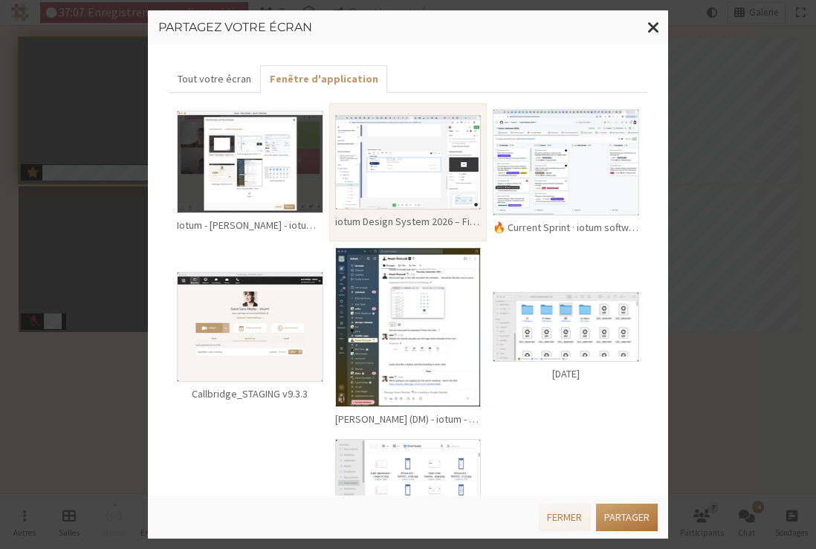
click at [624, 518] on button "Partager" at bounding box center [627, 517] width 62 height 27
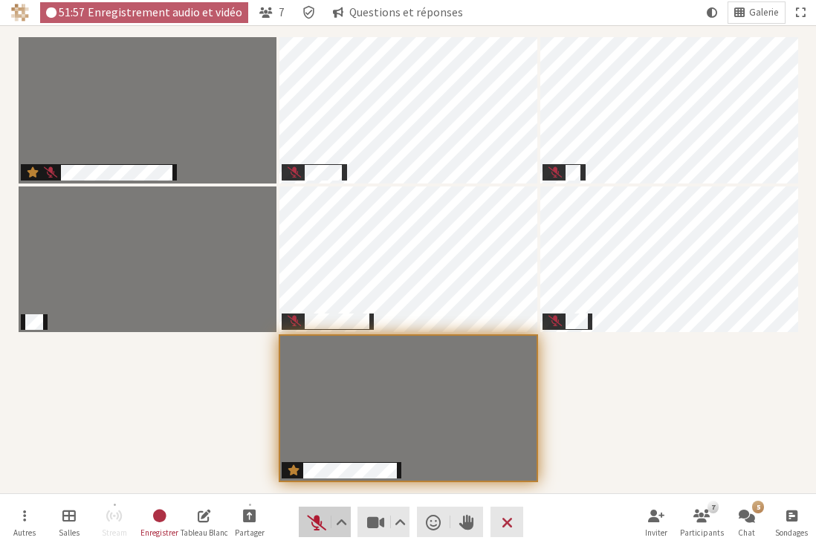
click at [314, 521] on span "Réactiver le son (⌘+Shift+A)" at bounding box center [316, 522] width 21 height 21
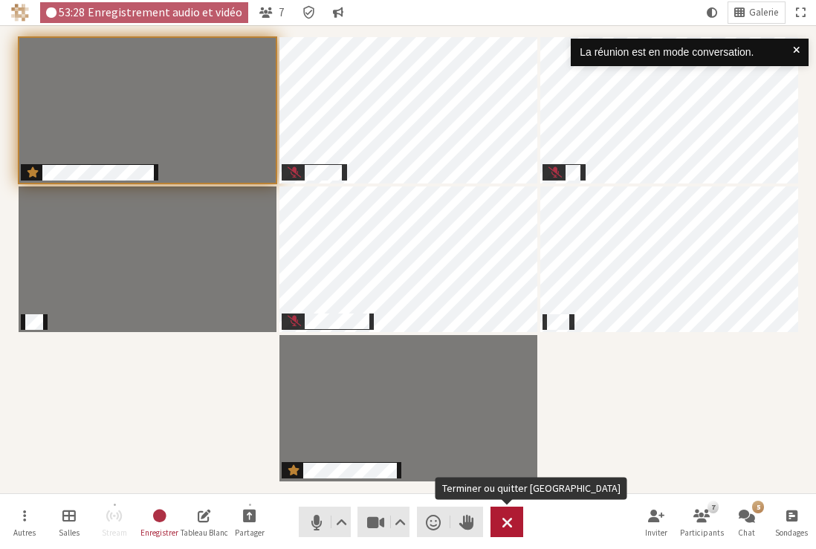
click at [513, 525] on button "Quitter" at bounding box center [506, 522] width 33 height 30
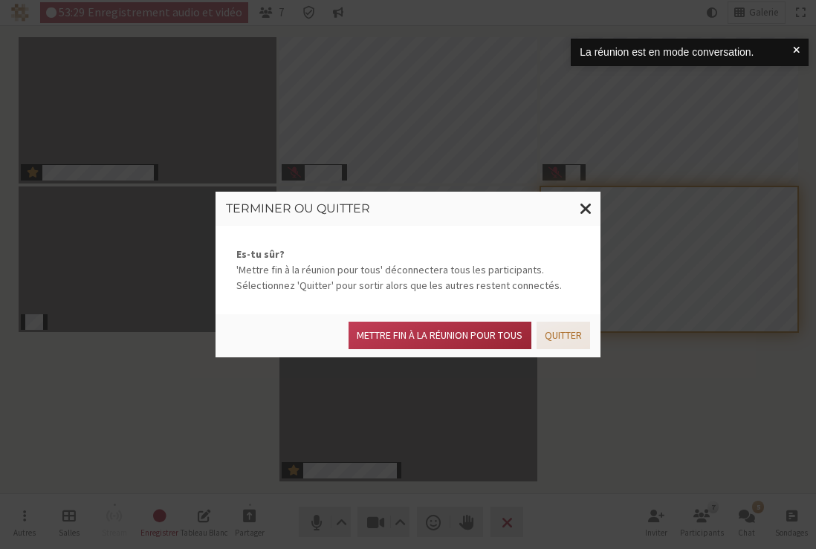
click at [564, 337] on button "Quitter" at bounding box center [564, 335] width 54 height 27
